Goal: Information Seeking & Learning: Learn about a topic

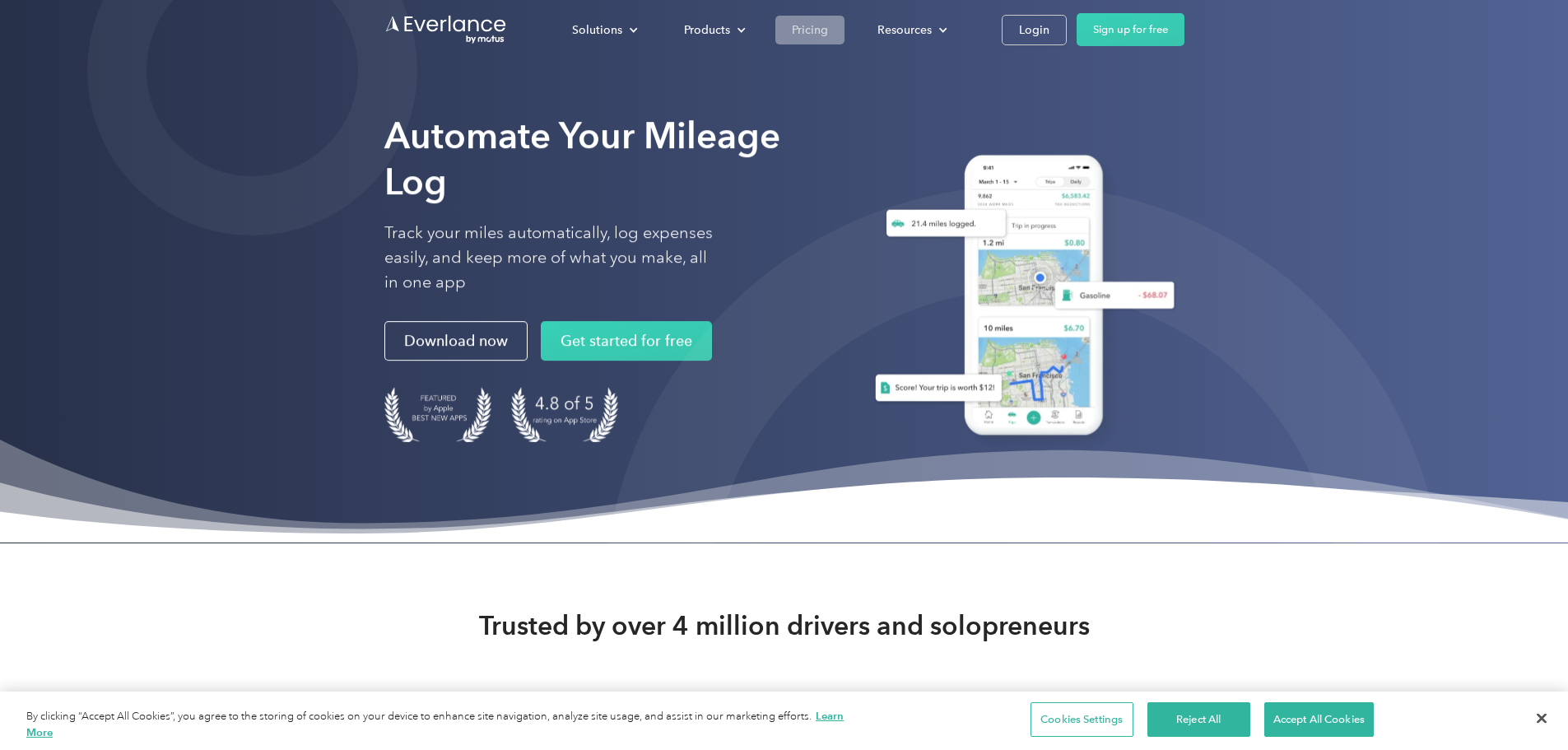
click at [828, 37] on div "Pricing" at bounding box center [809, 30] width 36 height 20
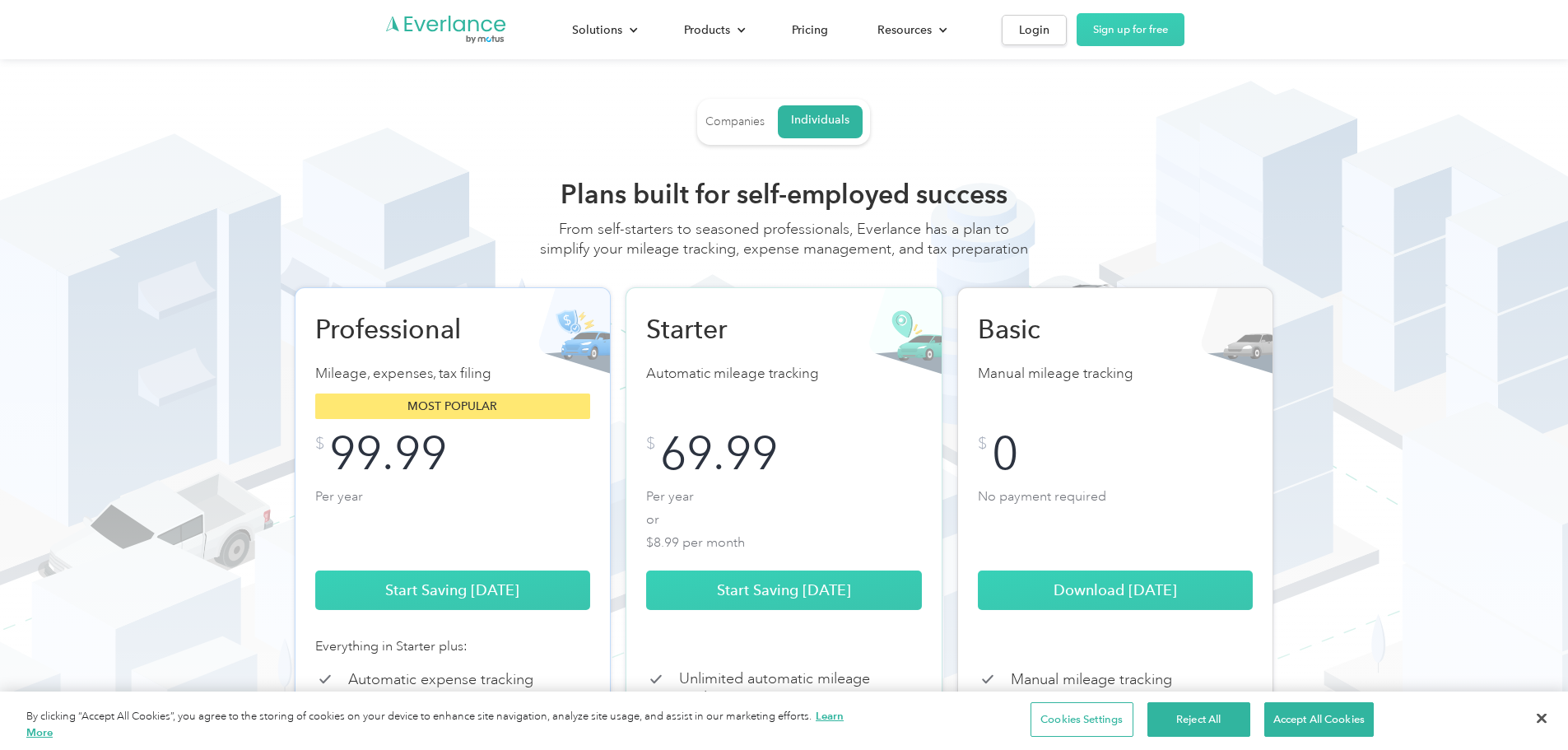
click at [727, 122] on div "Companies" at bounding box center [734, 122] width 60 height 15
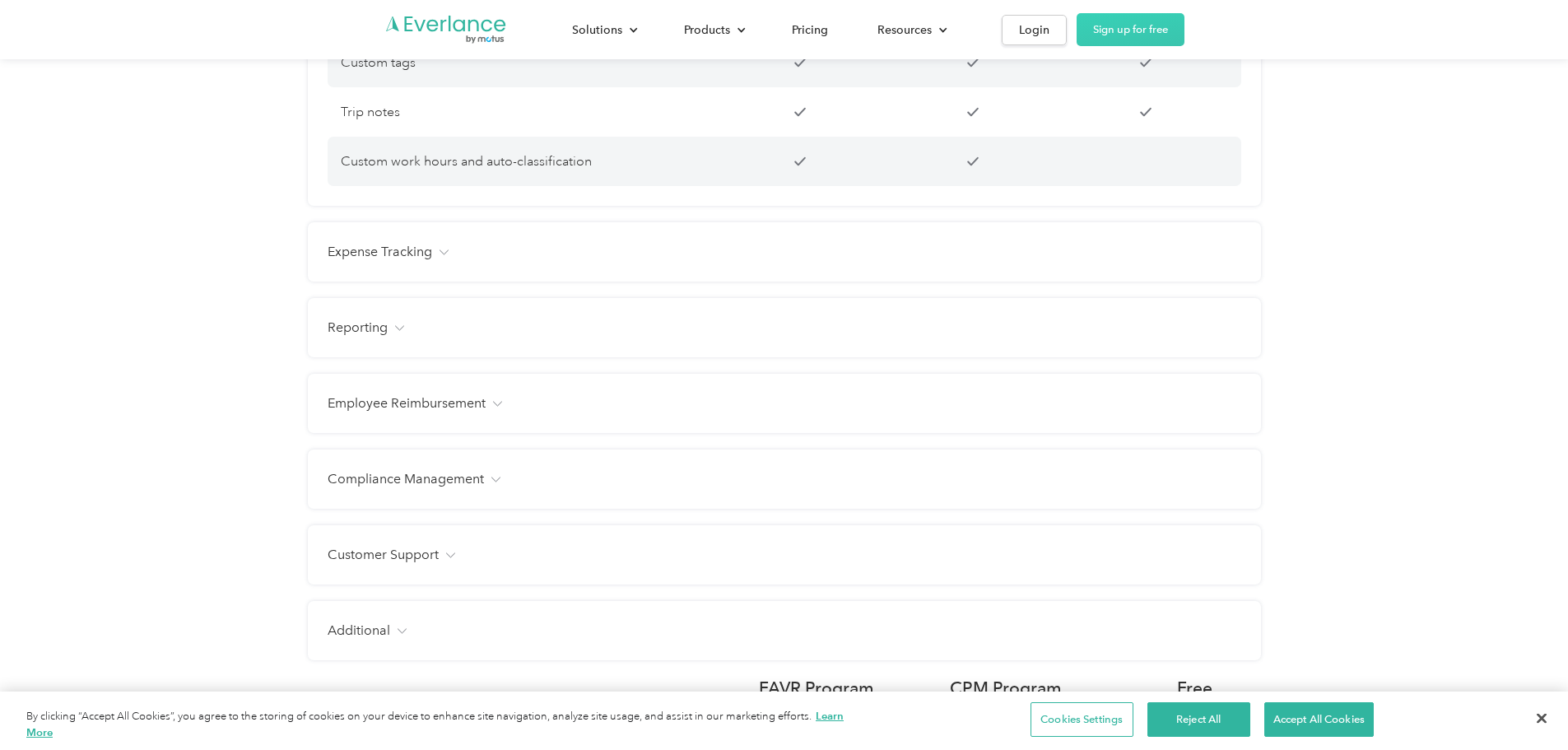
scroll to position [1565, 0]
click at [446, 254] on img at bounding box center [444, 251] width 10 height 6
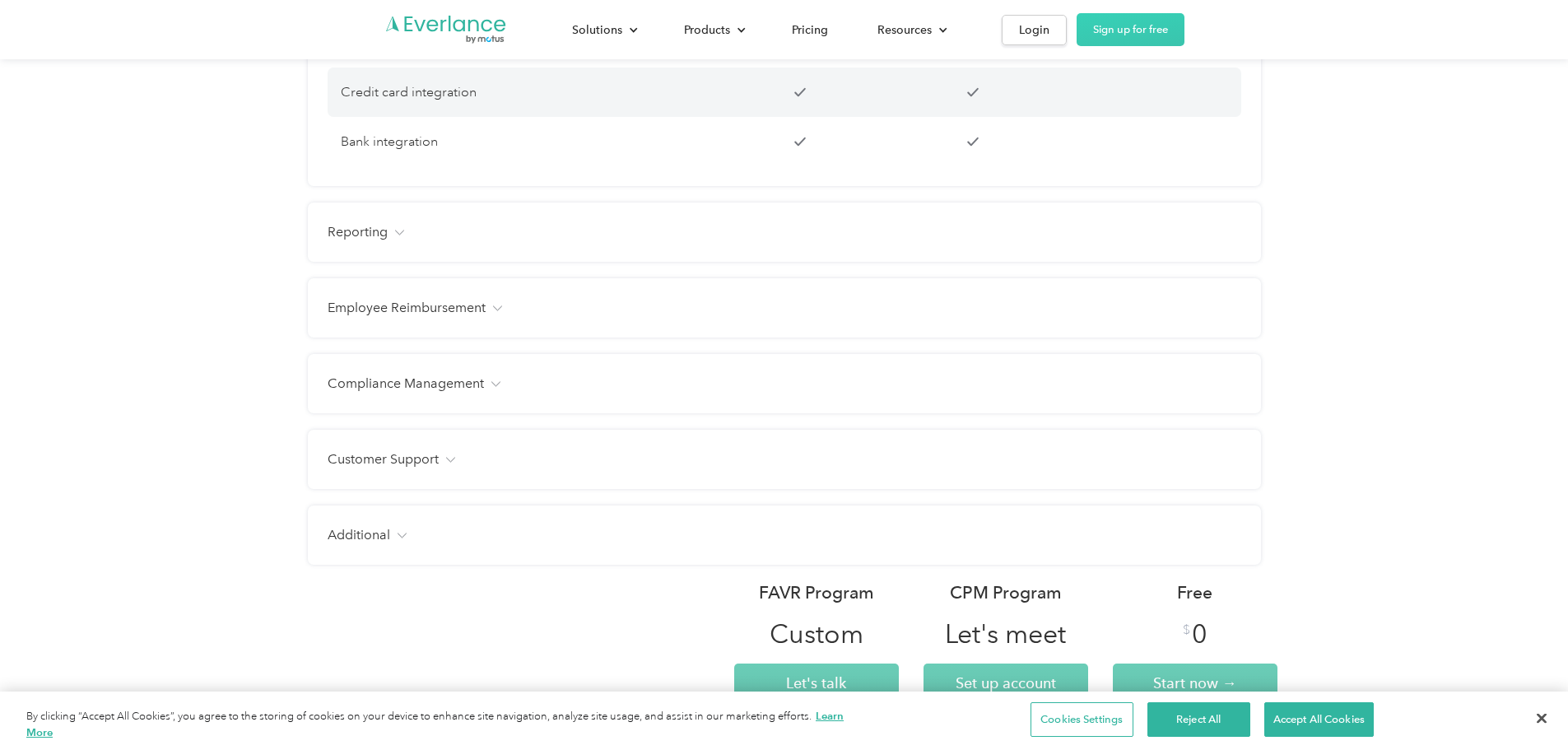
scroll to position [1976, 0]
click at [394, 230] on img at bounding box center [399, 231] width 10 height 6
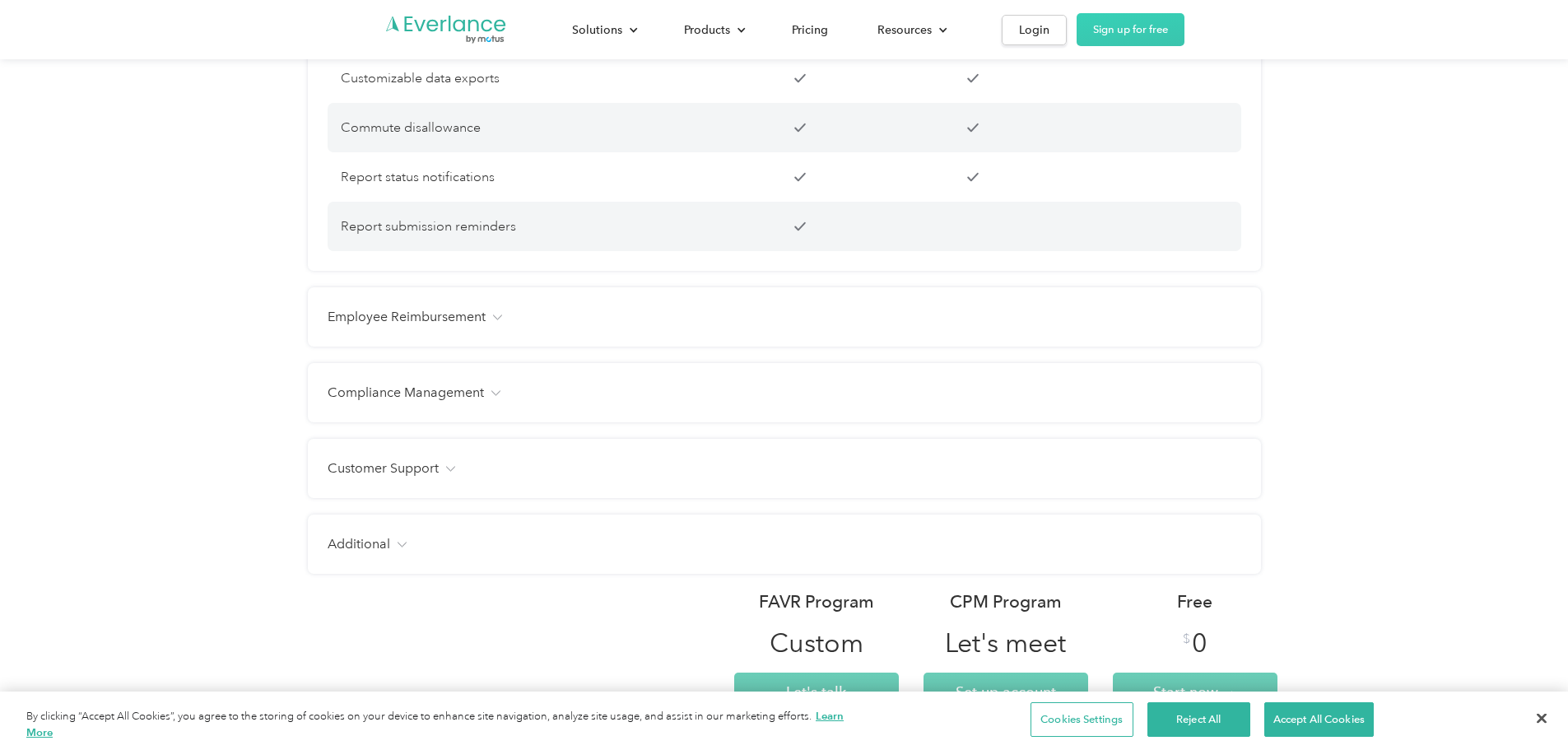
scroll to position [2635, 0]
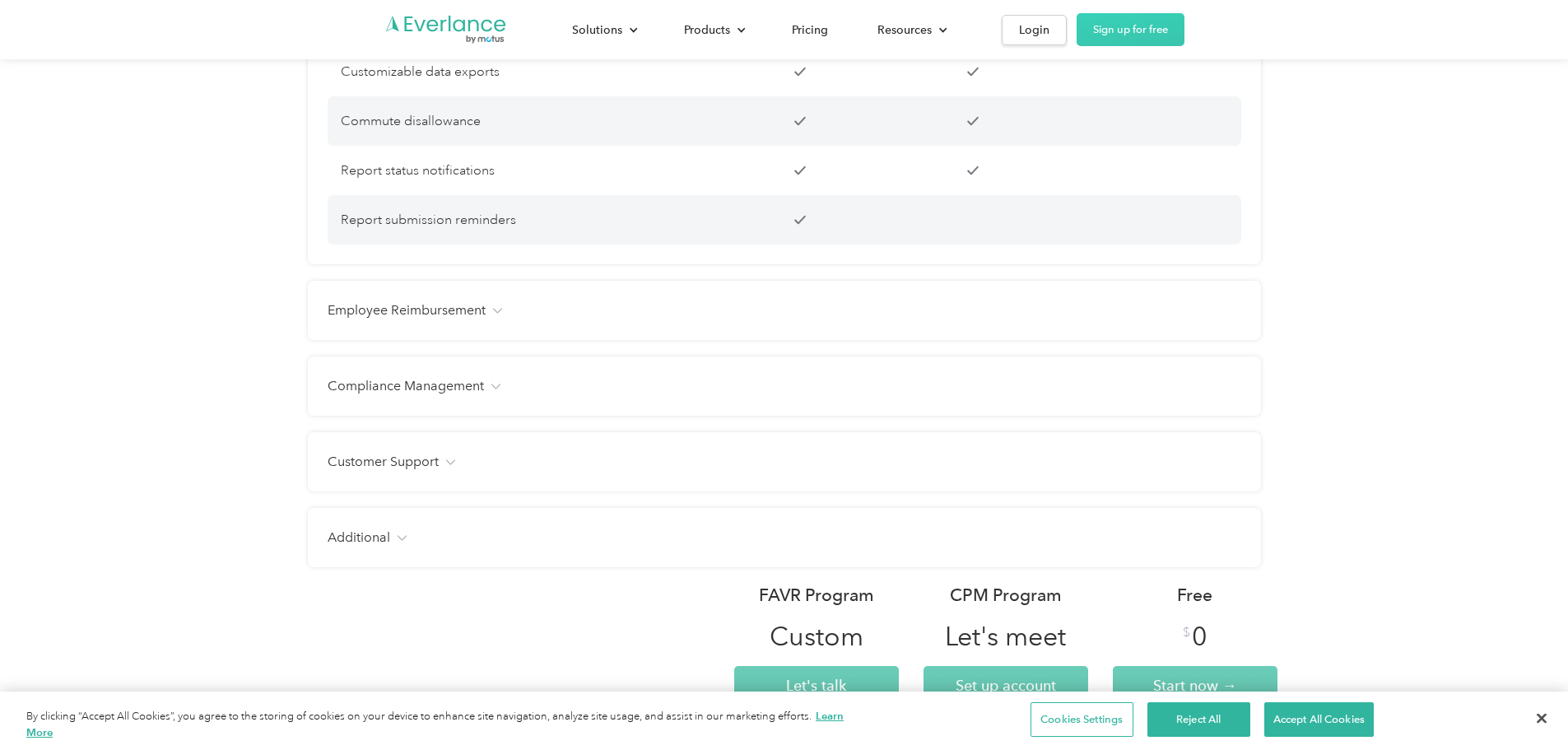
click at [492, 310] on div "Employee Reimbursement" at bounding box center [784, 310] width 913 height 20
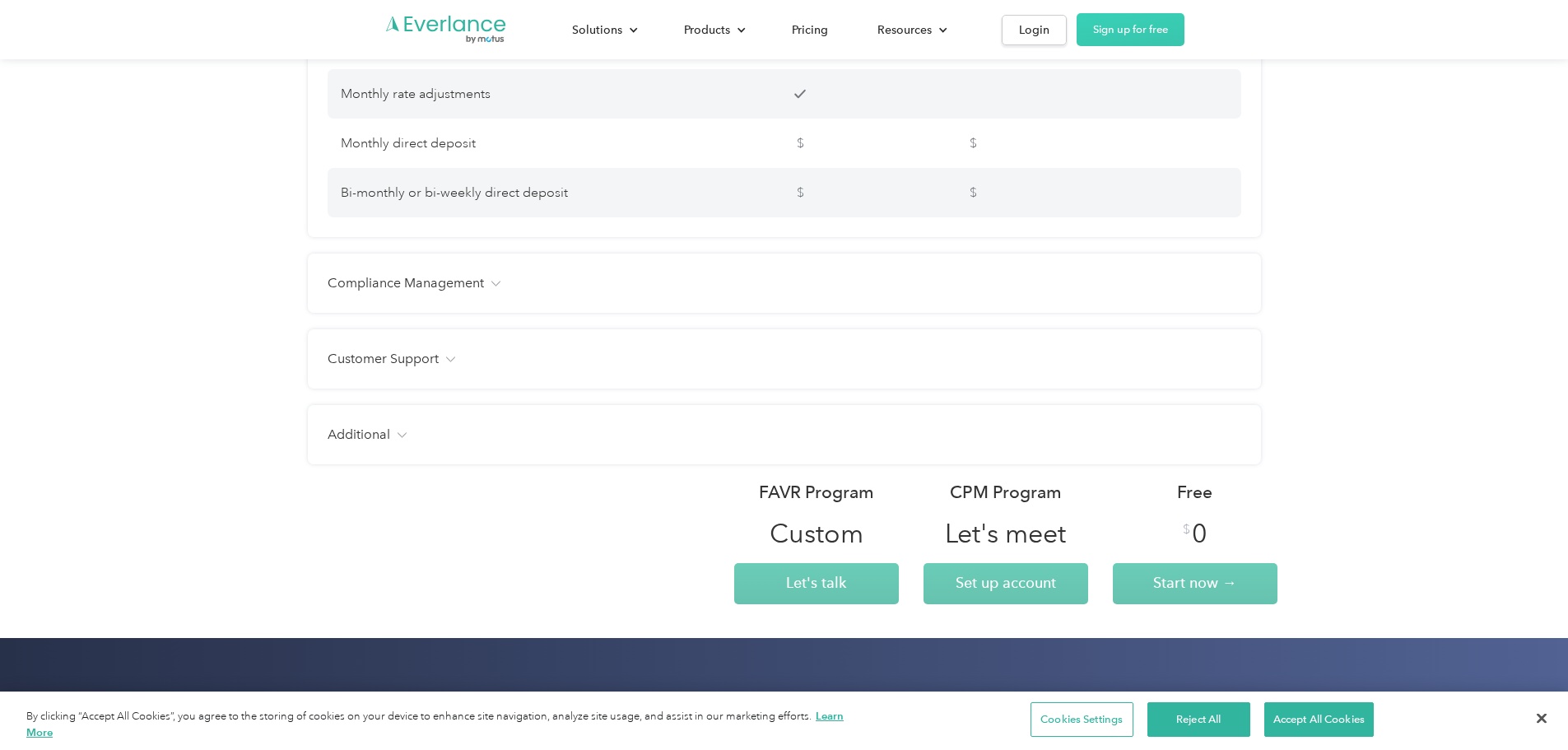
scroll to position [3129, 0]
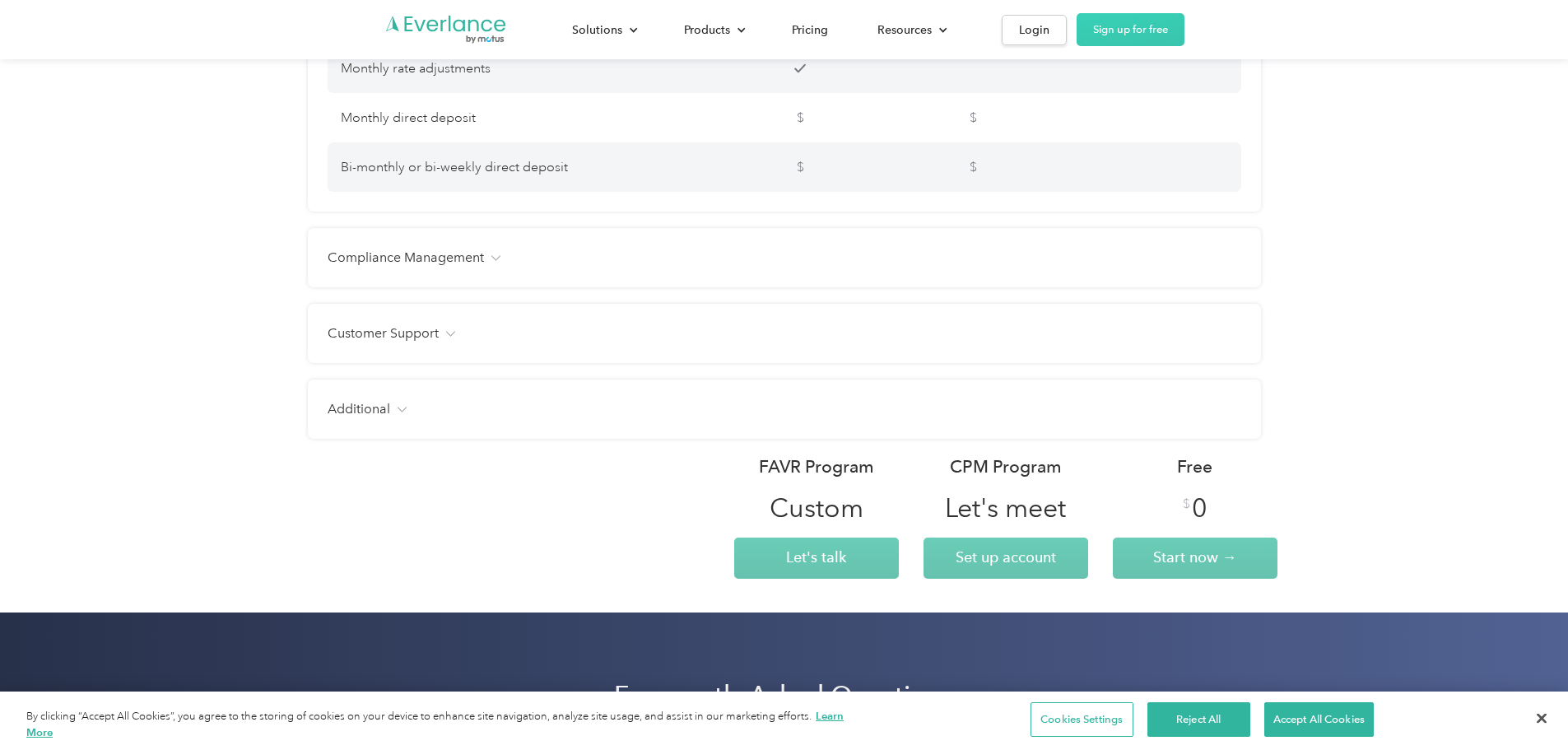
click at [497, 258] on img at bounding box center [496, 258] width 10 height 6
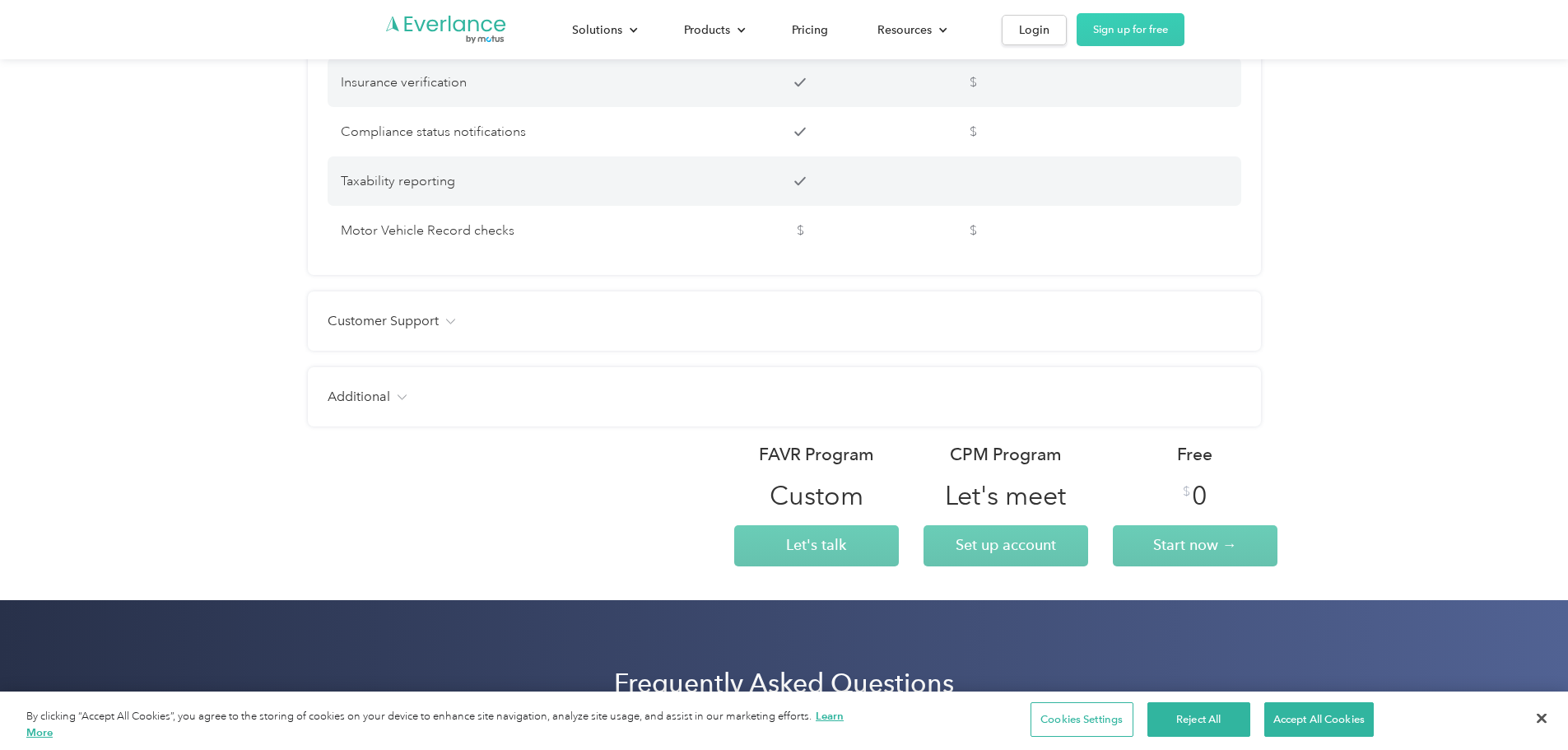
scroll to position [3458, 0]
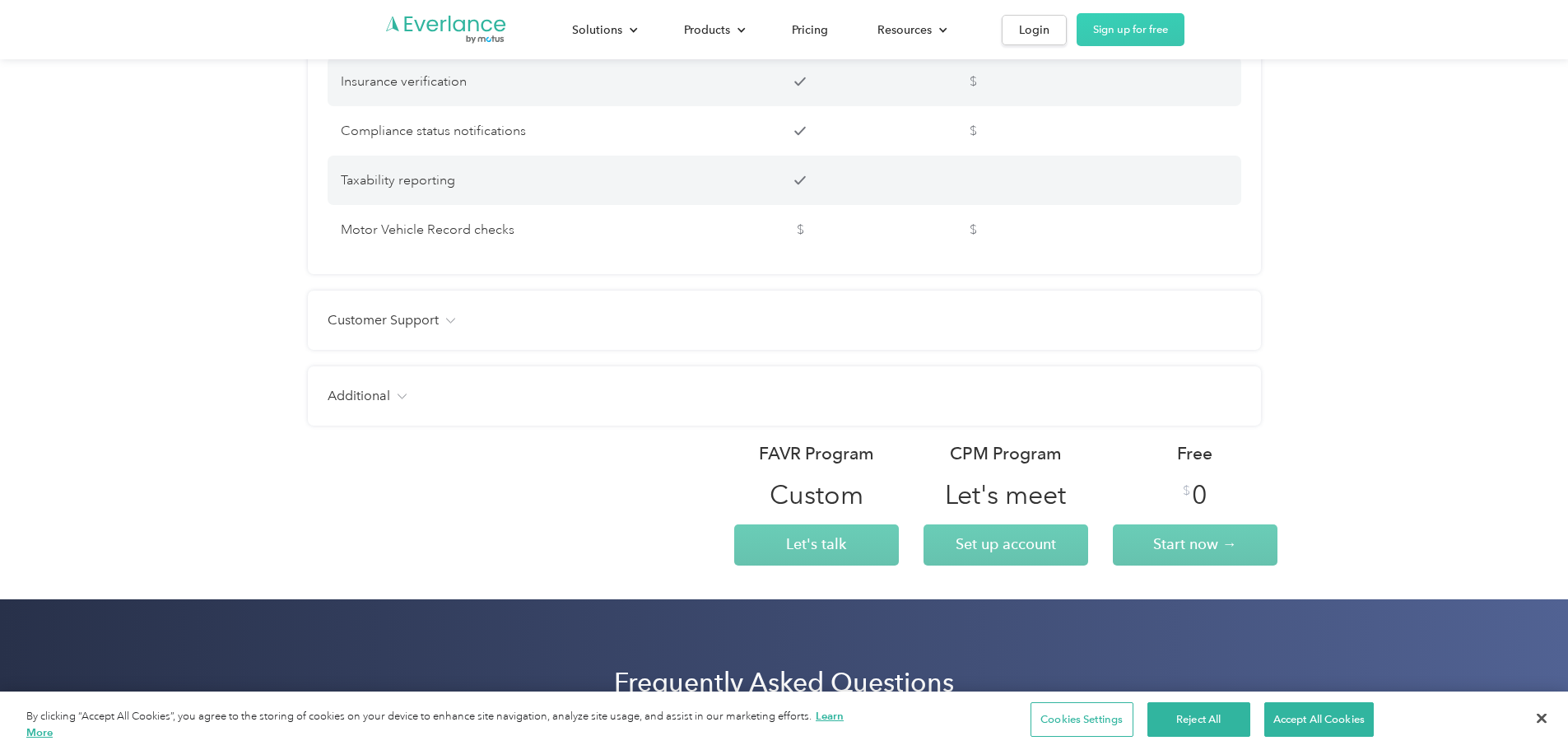
click at [438, 318] on h4 "Customer Support" at bounding box center [383, 320] width 111 height 20
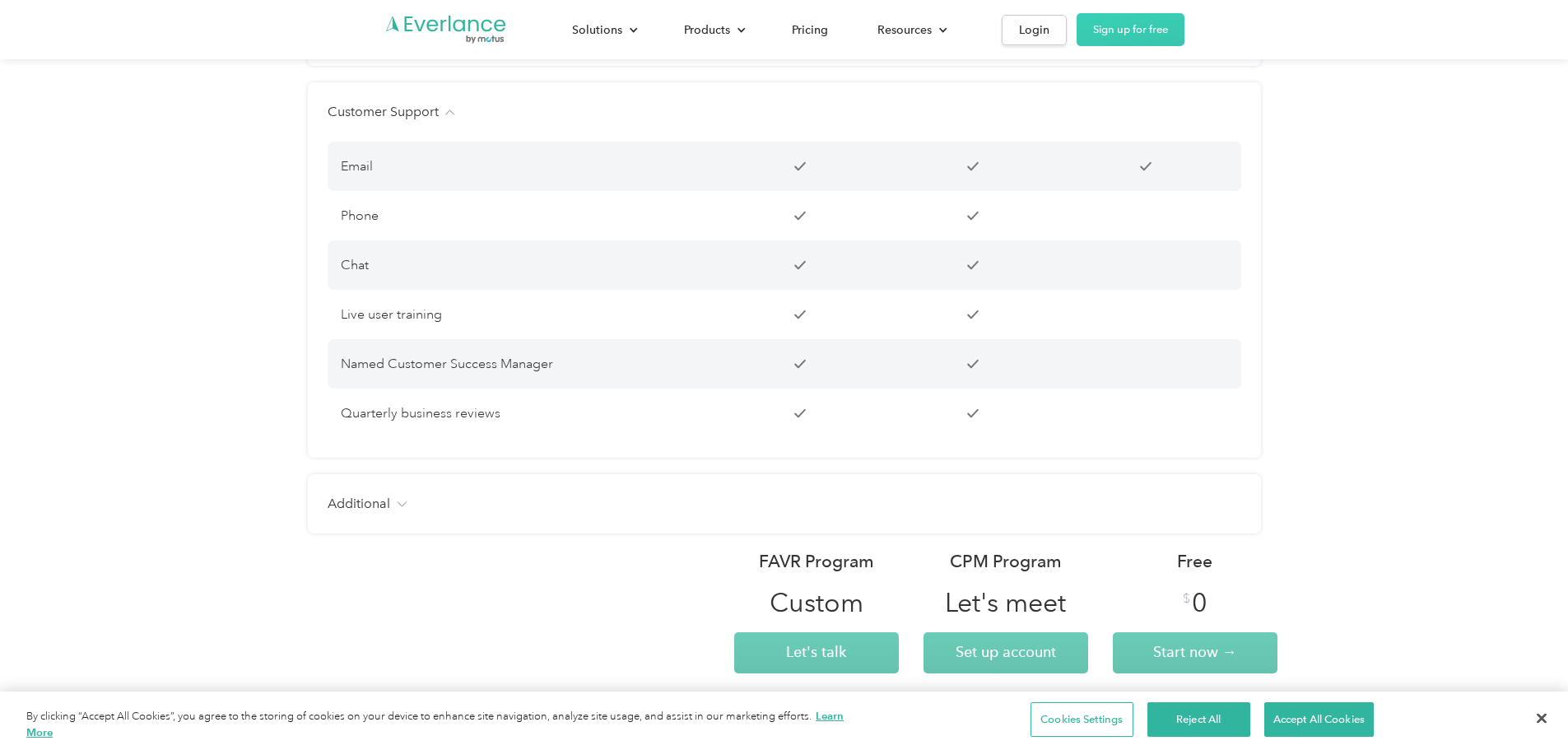
scroll to position [3705, 0]
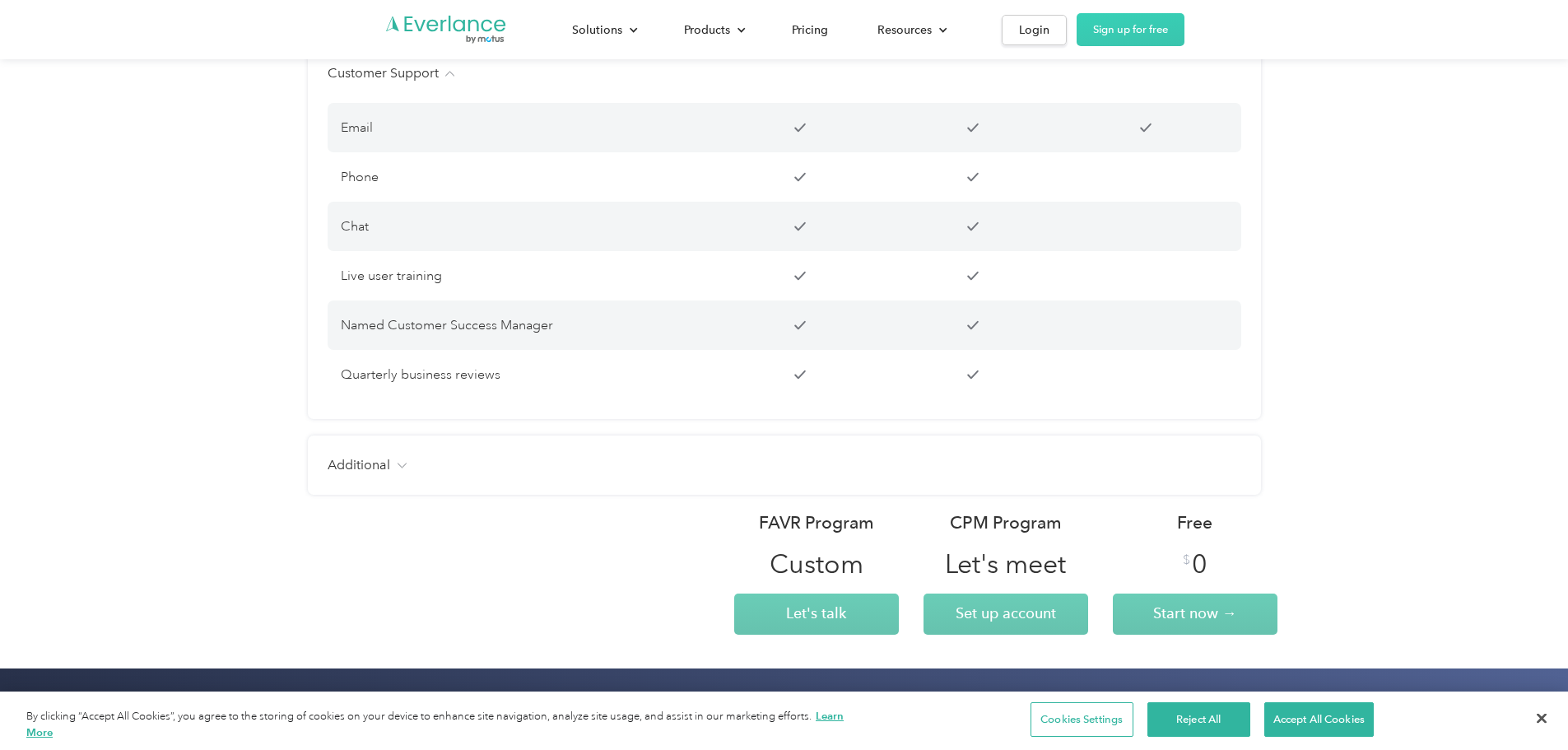
click at [397, 462] on div "Additional" at bounding box center [784, 466] width 913 height 20
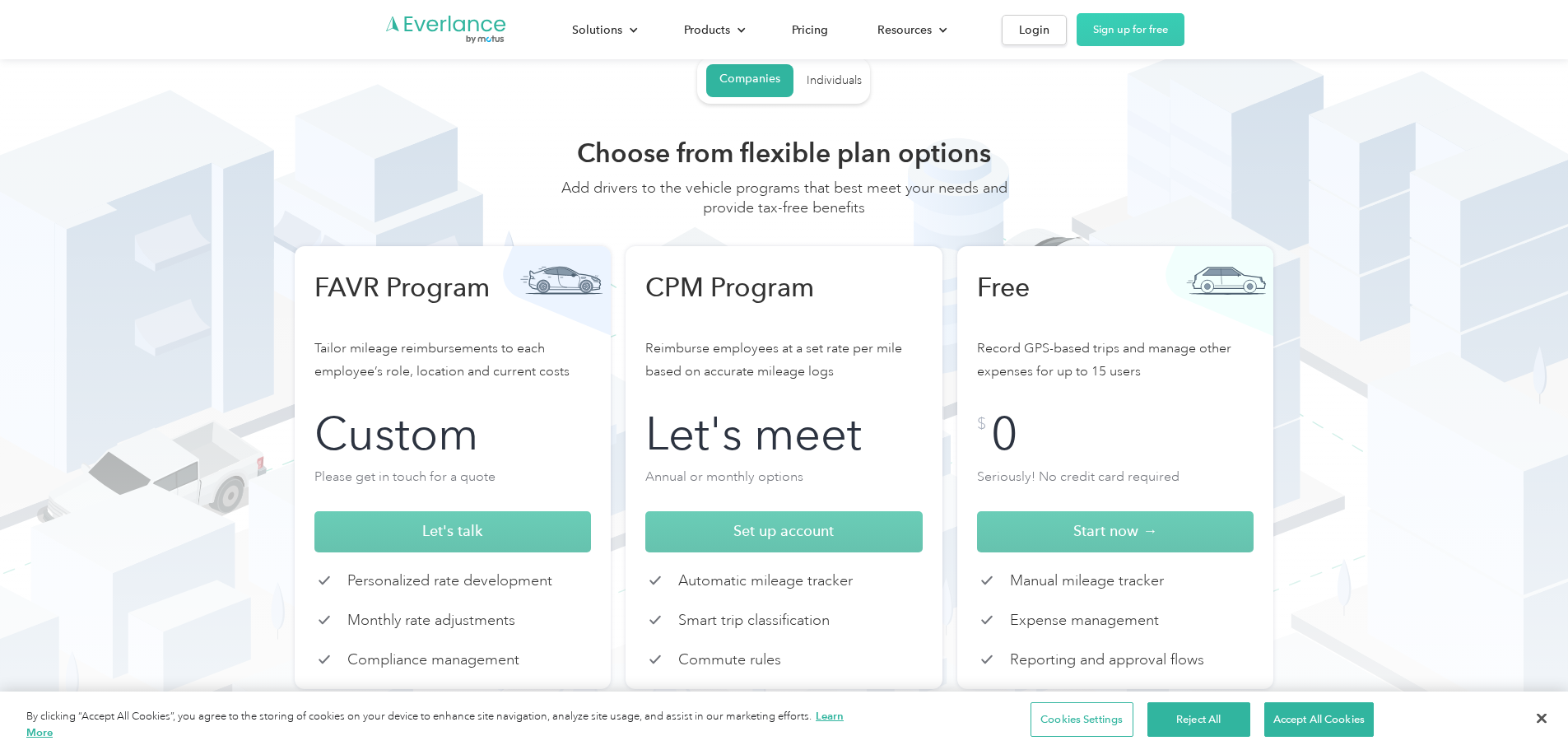
scroll to position [0, 0]
